Goal: Task Accomplishment & Management: Manage account settings

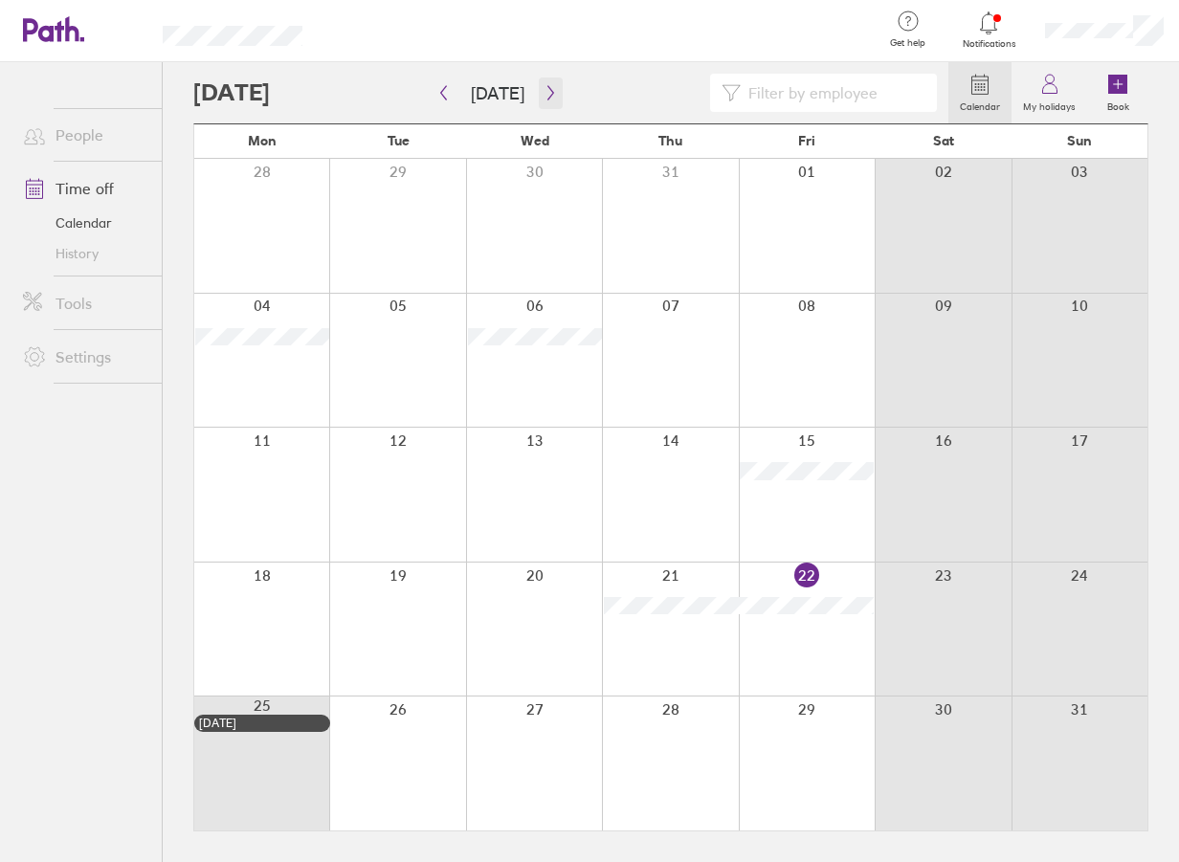
click at [543, 88] on icon "button" at bounding box center [550, 92] width 14 height 15
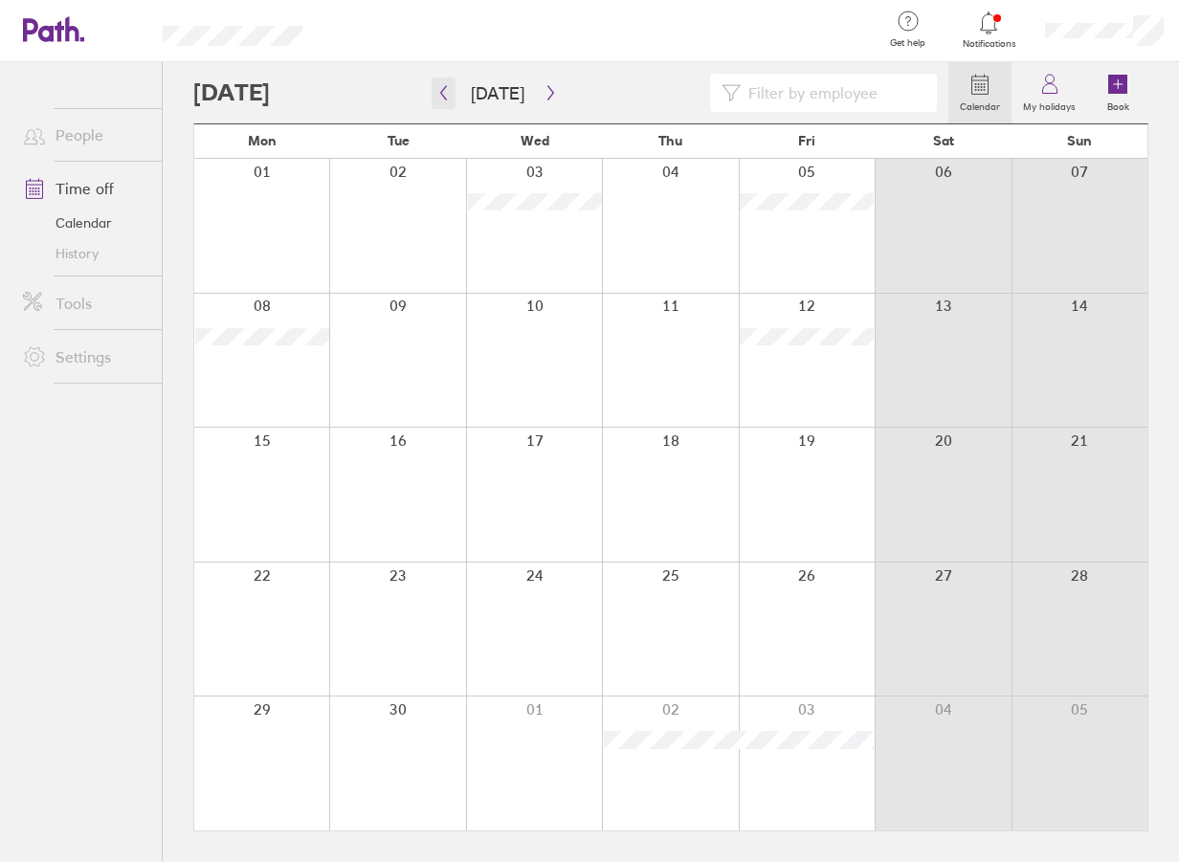
click at [445, 96] on icon "button" at bounding box center [443, 92] width 14 height 15
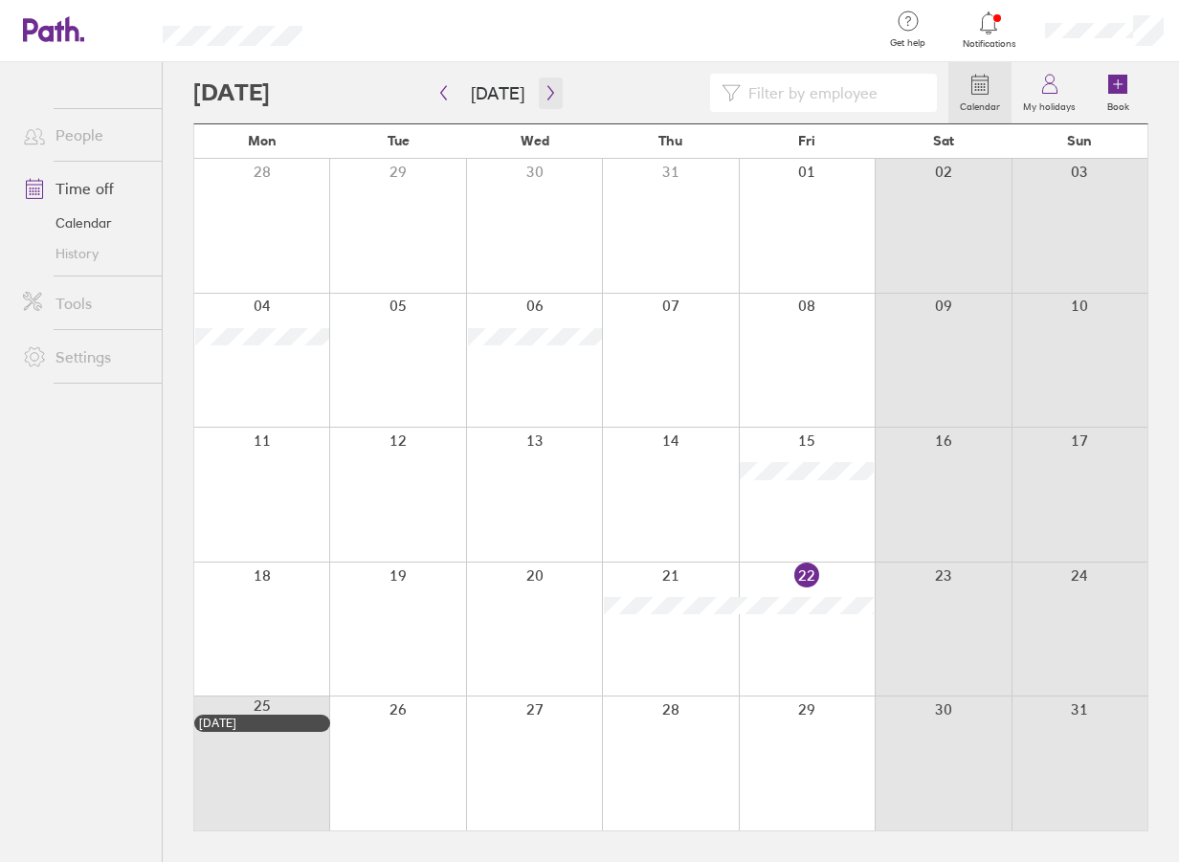
click at [543, 93] on icon "button" at bounding box center [550, 92] width 14 height 15
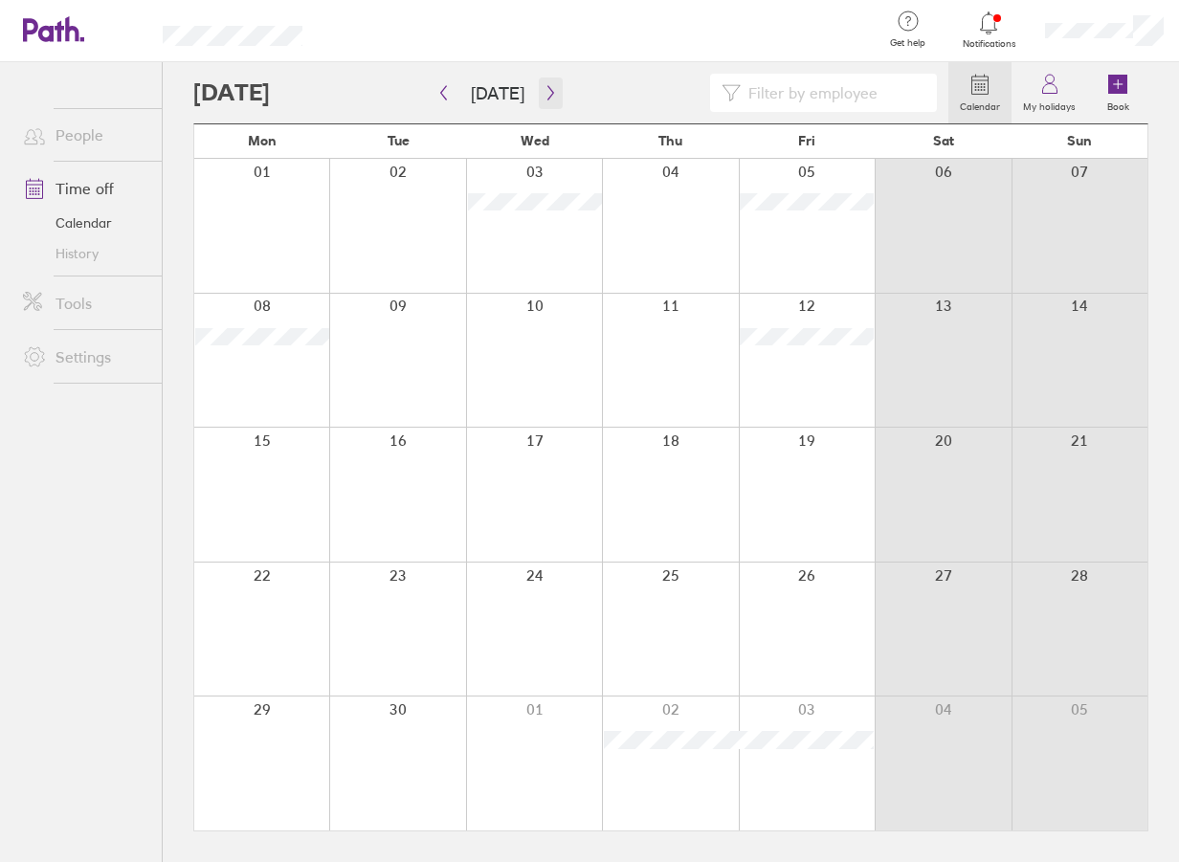
click at [543, 89] on icon "button" at bounding box center [550, 92] width 14 height 15
click at [552, 88] on button "button" at bounding box center [551, 93] width 24 height 32
click at [546, 97] on icon "button" at bounding box center [550, 92] width 14 height 15
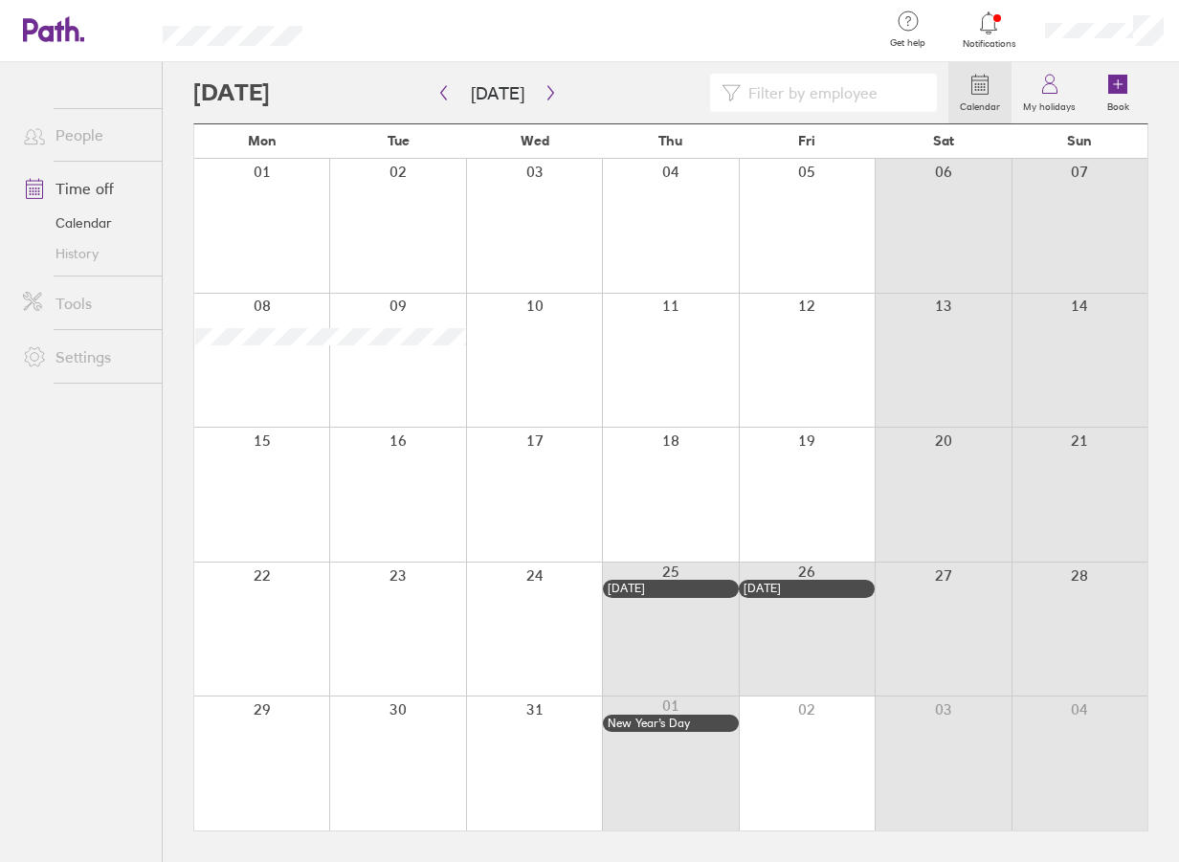
click at [672, 601] on div at bounding box center [670, 629] width 136 height 134
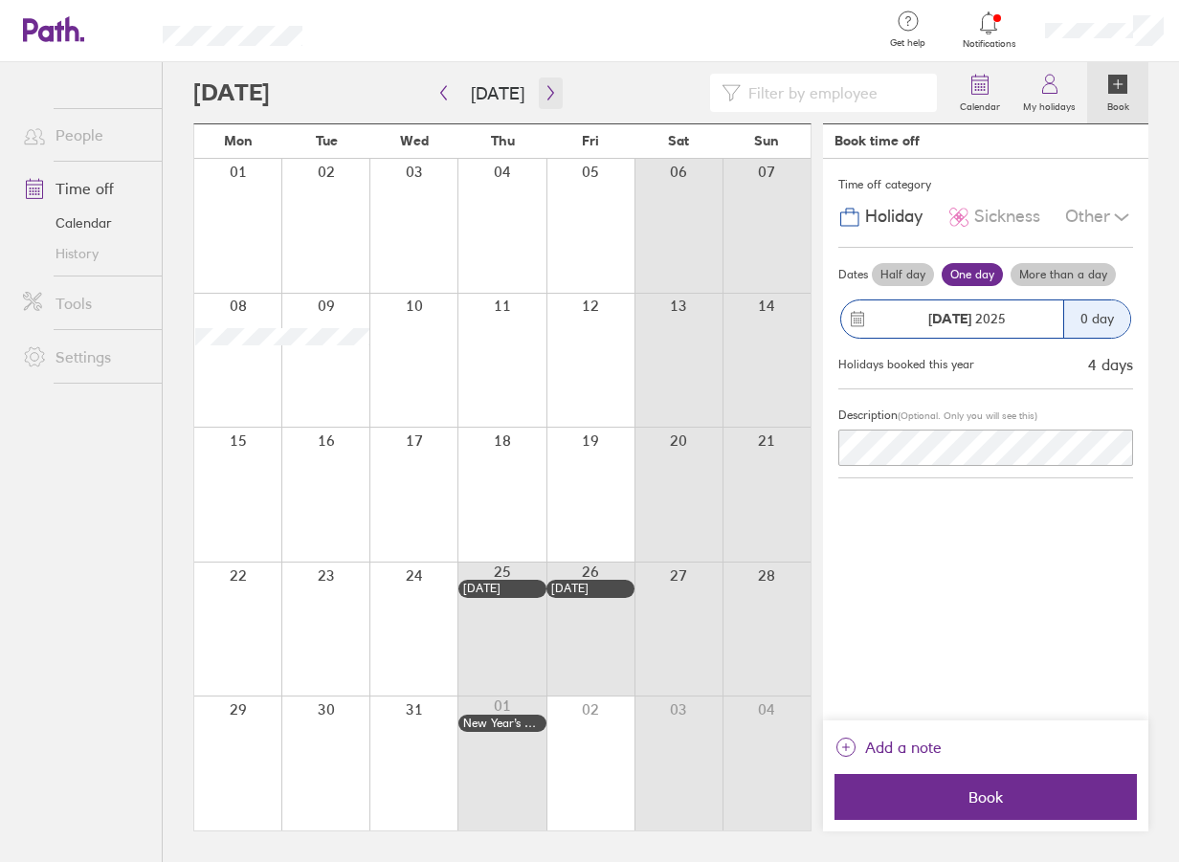
click at [541, 103] on button "button" at bounding box center [551, 93] width 24 height 32
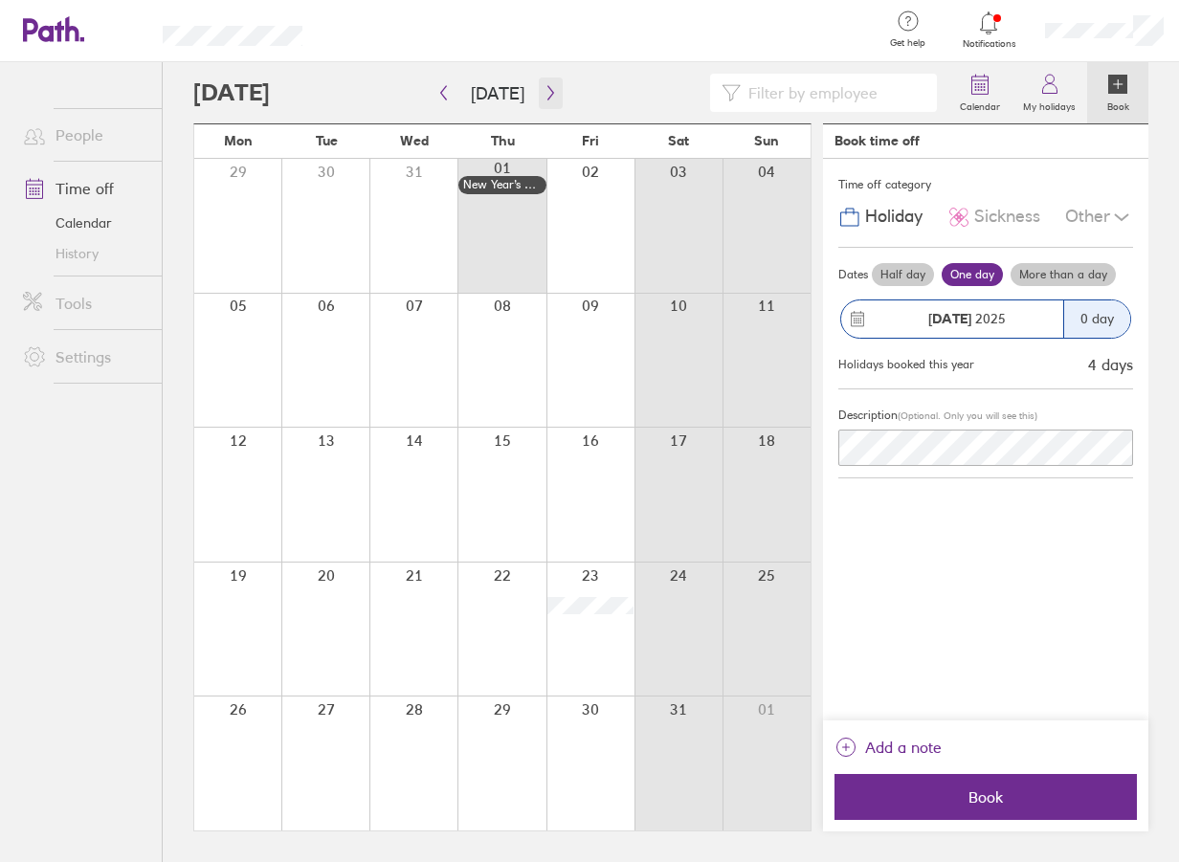
click at [555, 96] on button "button" at bounding box center [551, 93] width 24 height 32
click at [546, 90] on icon "button" at bounding box center [550, 92] width 14 height 15
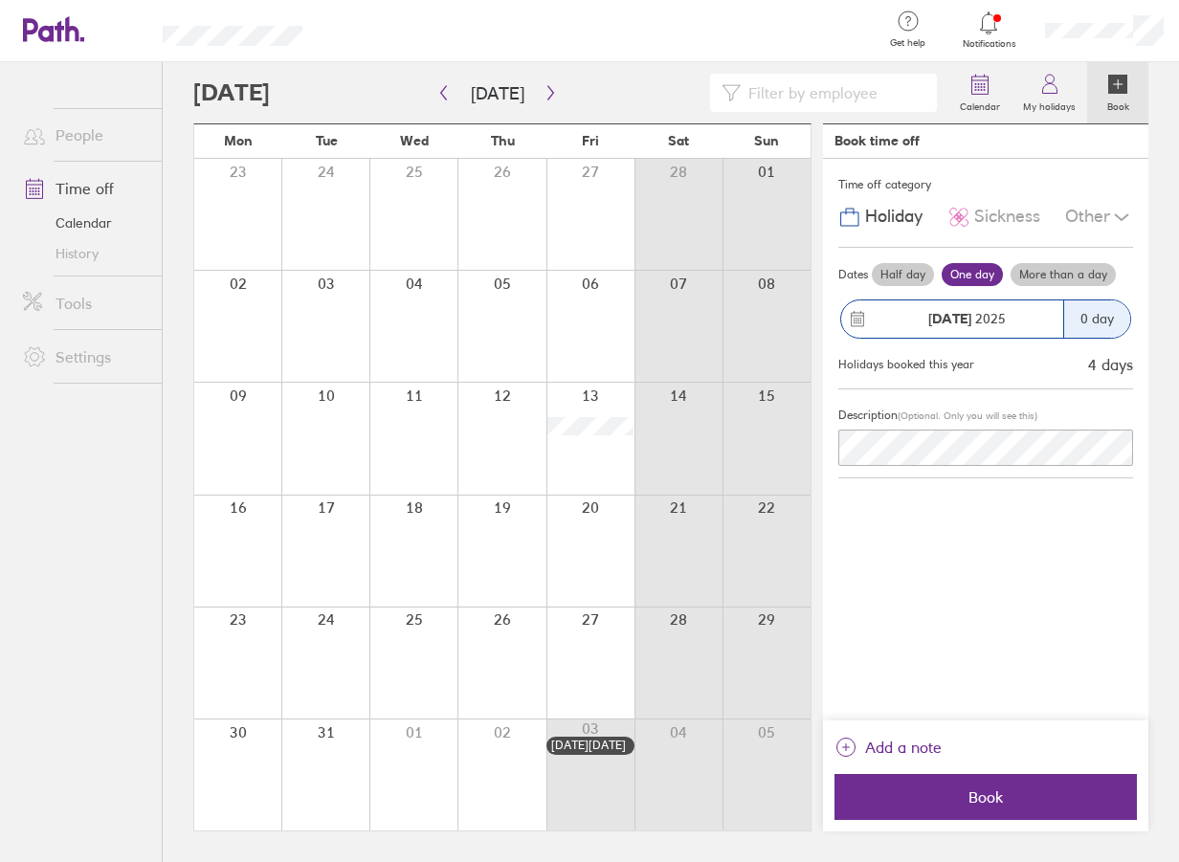
click at [1001, 20] on div at bounding box center [989, 23] width 62 height 27
